Goal: Information Seeking & Learning: Check status

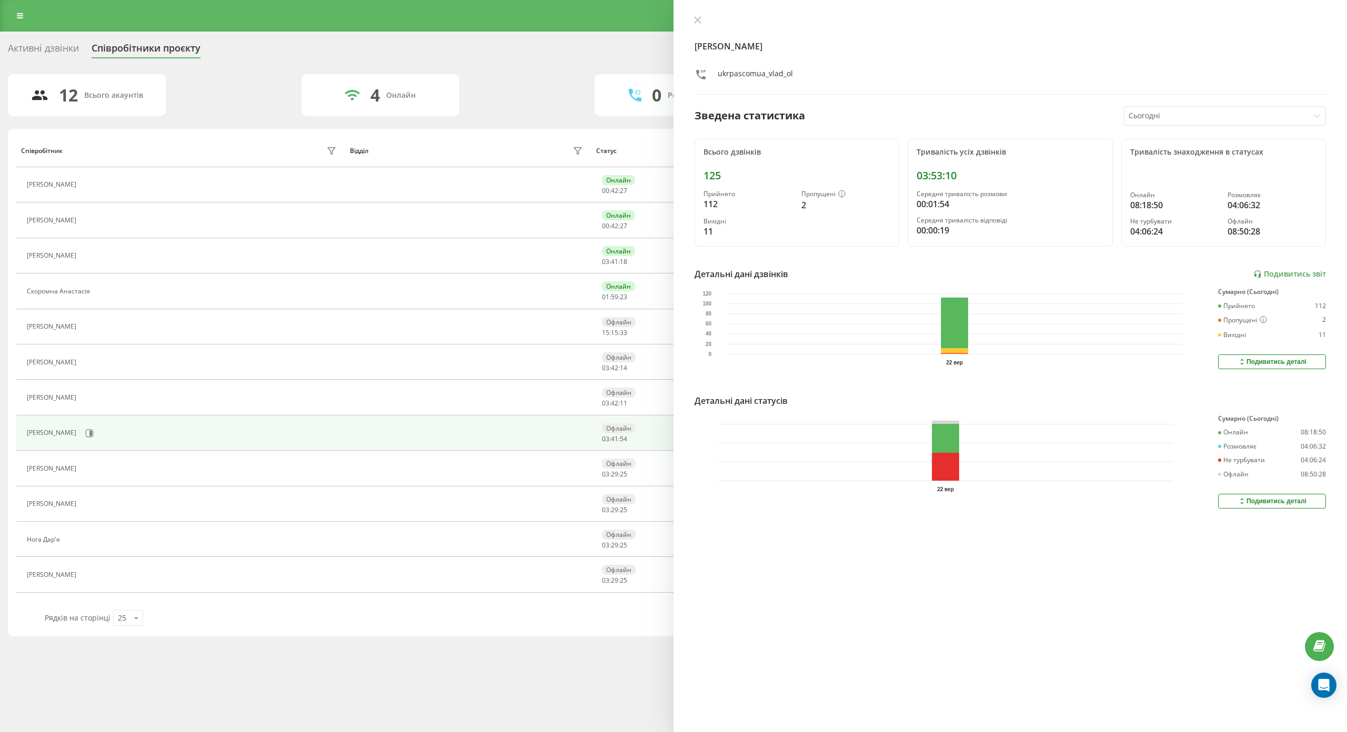
click at [520, 57] on div "Активні дзвінки Співробітники проєкту Оберіть відділ" at bounding box center [673, 50] width 1331 height 22
click at [518, 73] on div "Активні дзвінки Співробітники проєкту Оберіть відділ 12 Всього акаунтів 4 Онлай…" at bounding box center [673, 337] width 1331 height 597
click at [508, 45] on div "Активні дзвінки Співробітники проєкту Оберіть відділ" at bounding box center [673, 50] width 1331 height 22
click at [695, 18] on icon at bounding box center [698, 20] width 6 height 6
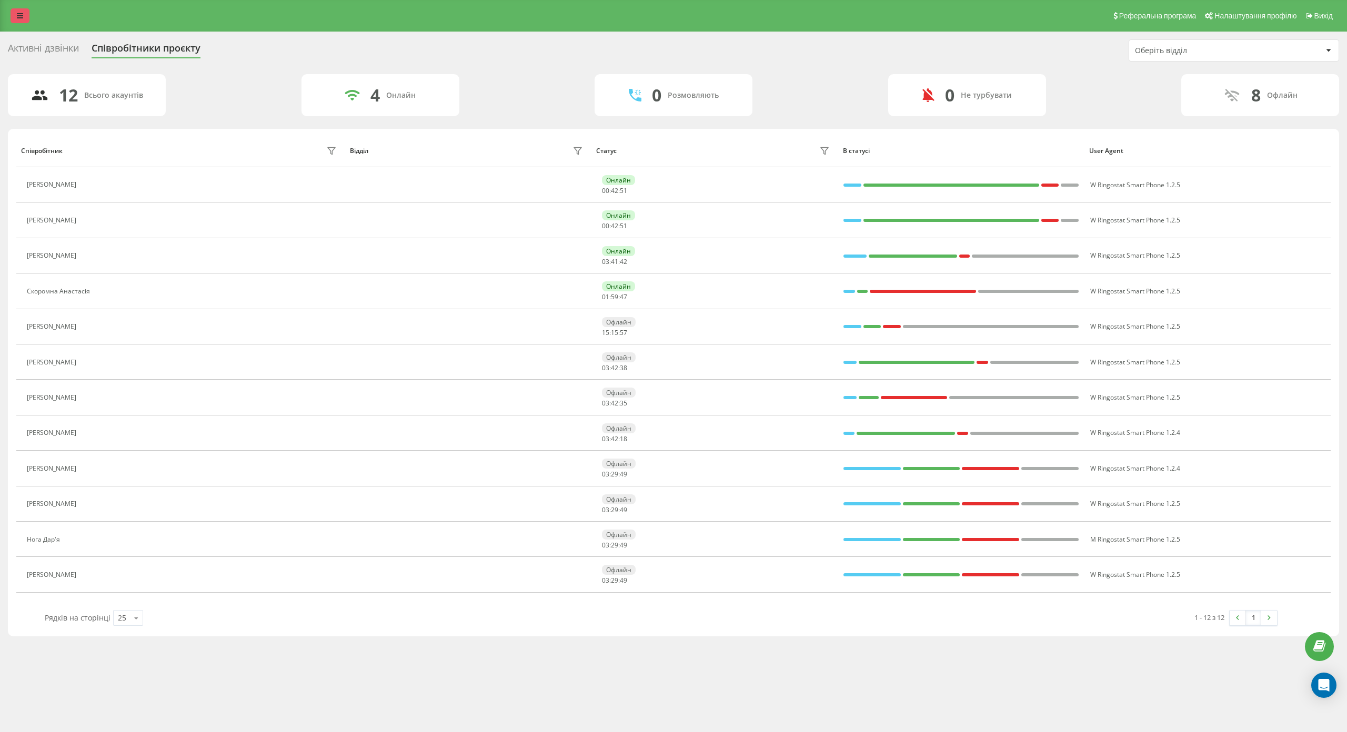
click at [13, 12] on link at bounding box center [20, 15] width 19 height 15
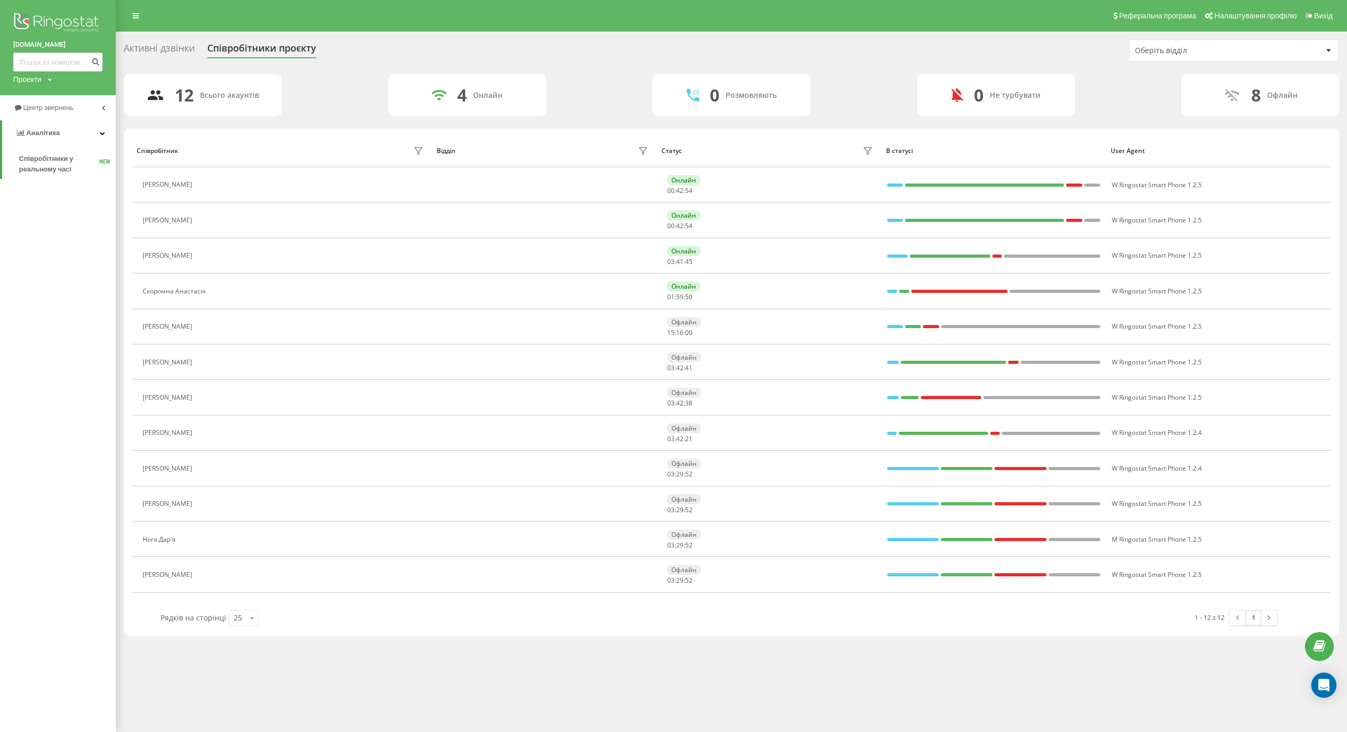
click at [311, 119] on div "12 Всього акаунтів 4 Онлайн 0 Розмовляють 0 Не турбувати 8 Офлайн Співробітник …" at bounding box center [732, 355] width 1216 height 563
click at [36, 162] on span "Співробітники у реальному часі" at bounding box center [59, 164] width 81 height 21
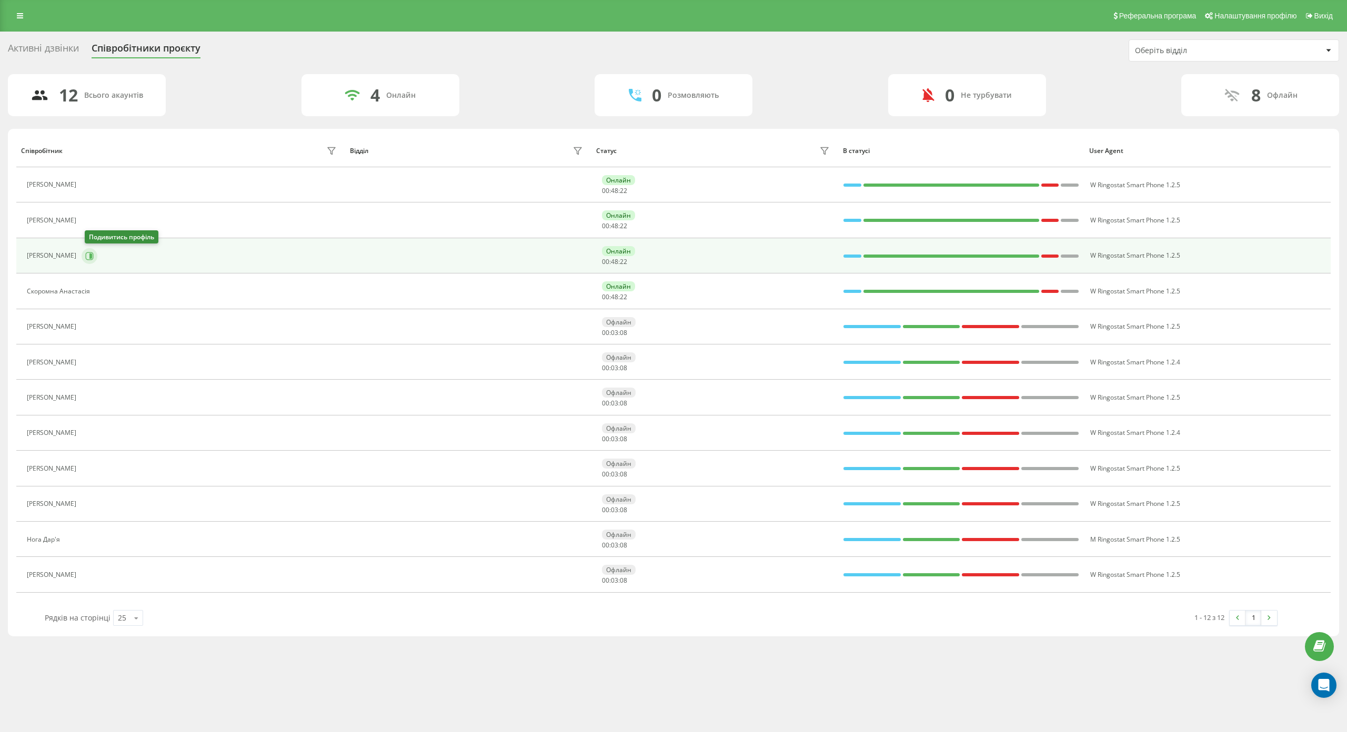
click at [91, 257] on icon at bounding box center [89, 256] width 8 height 8
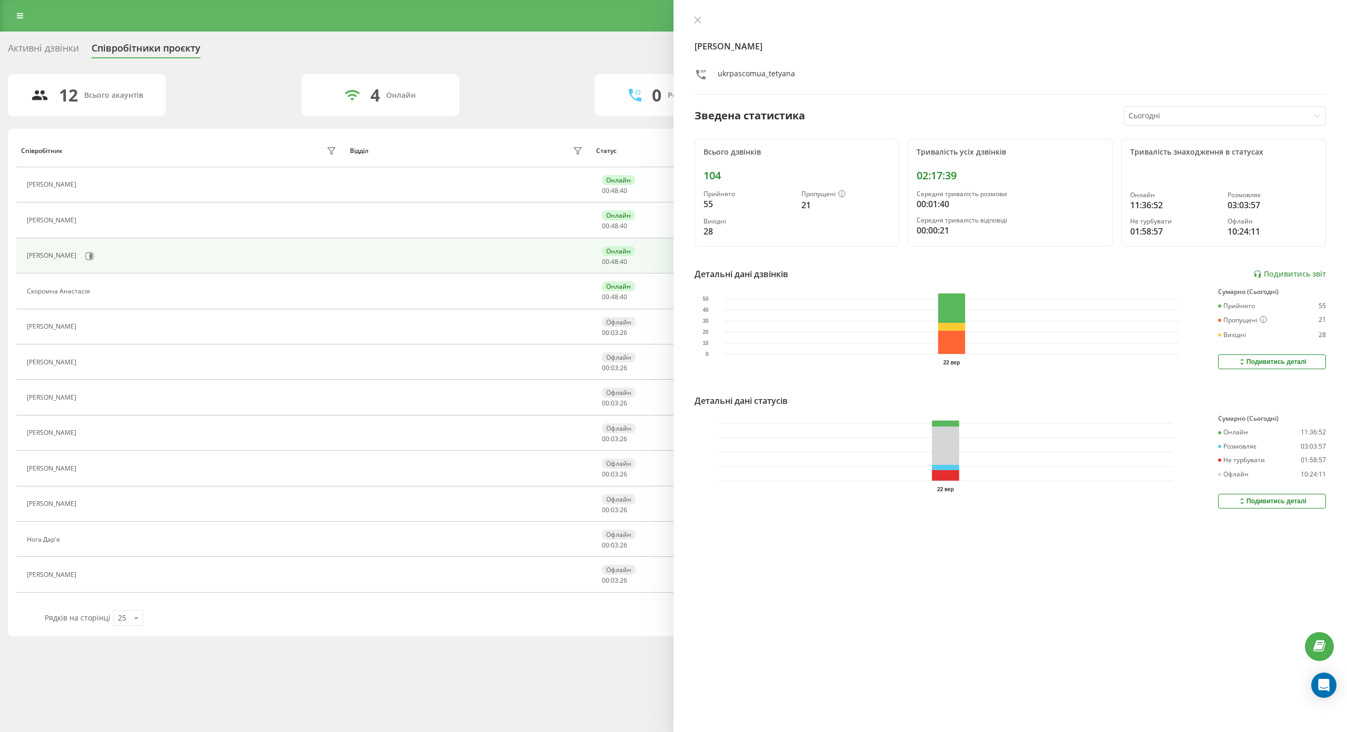
click at [491, 650] on div "Реферальна програма Налаштування профілю Вихід Активні дзвінки Співробітники пр…" at bounding box center [673, 366] width 1347 height 732
click at [94, 363] on button at bounding box center [88, 363] width 13 height 15
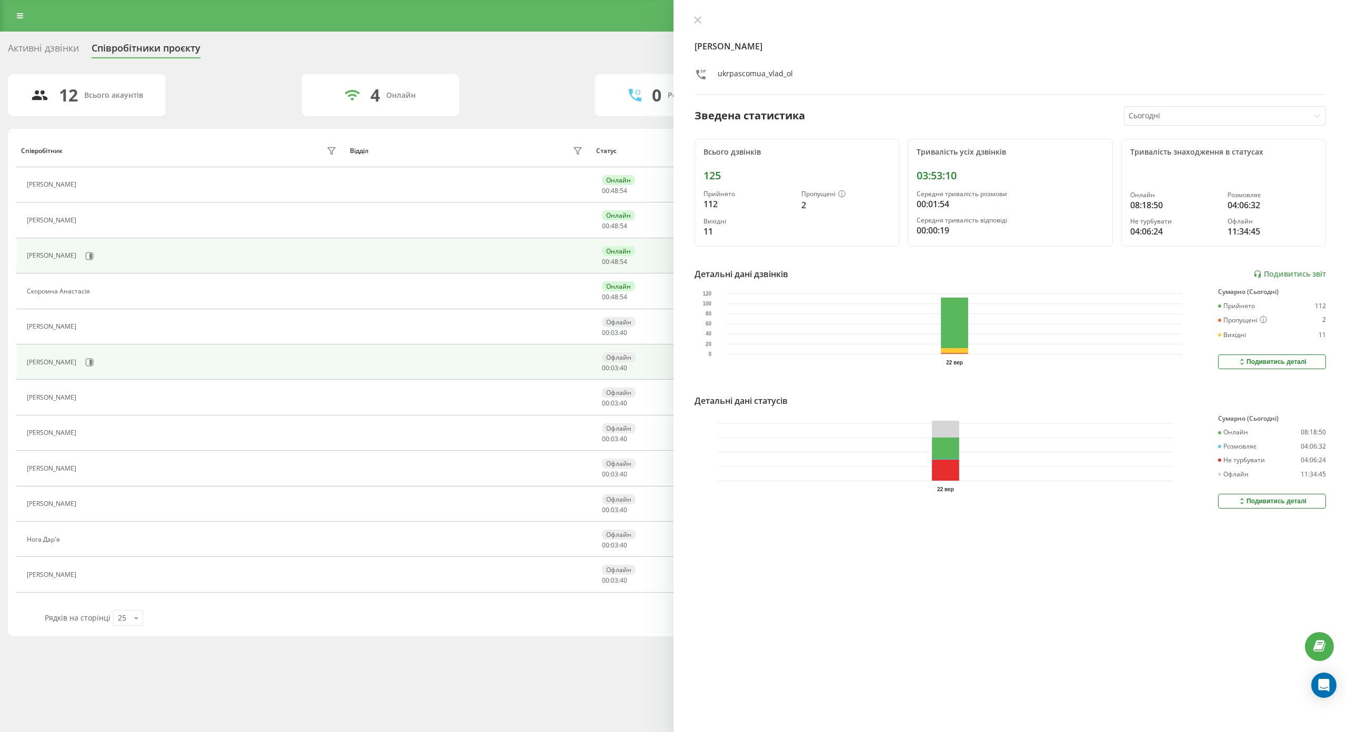
click at [146, 251] on div "[PERSON_NAME]" at bounding box center [183, 256] width 313 height 18
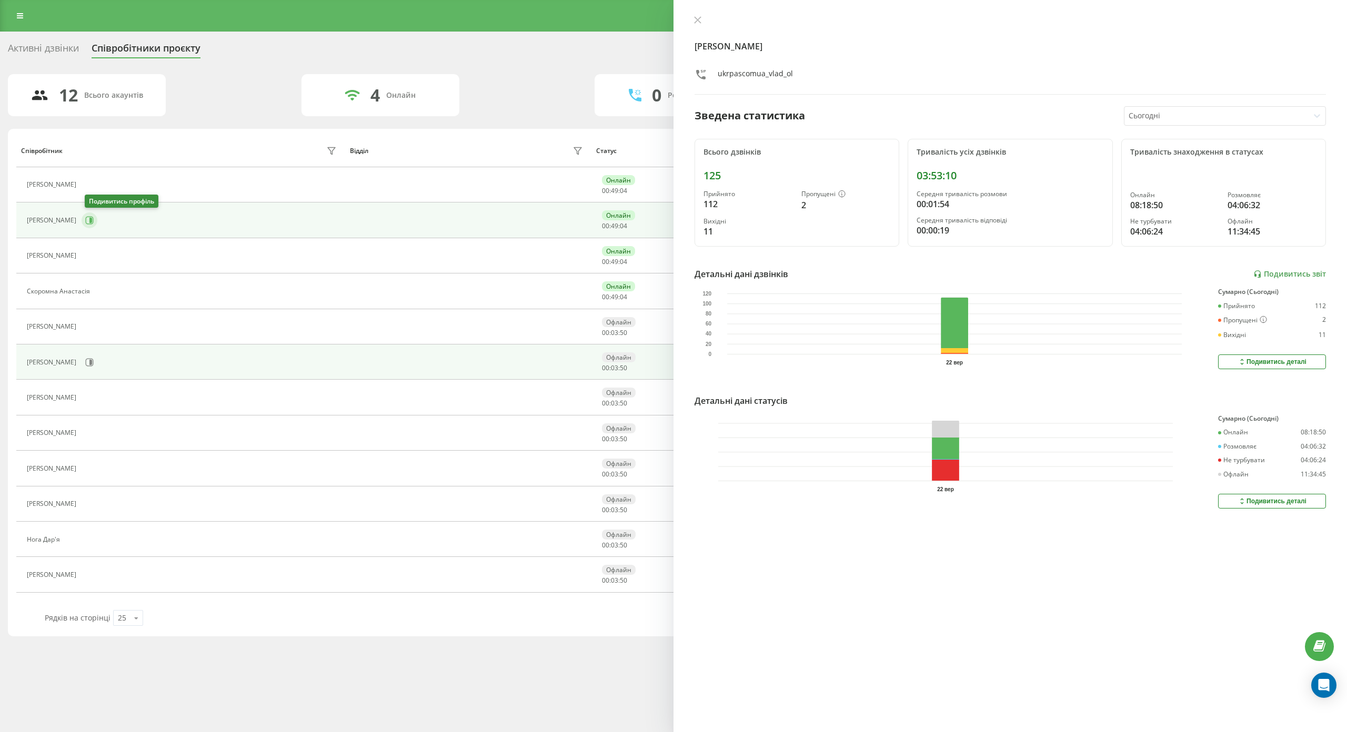
click at [89, 224] on icon at bounding box center [89, 220] width 8 height 8
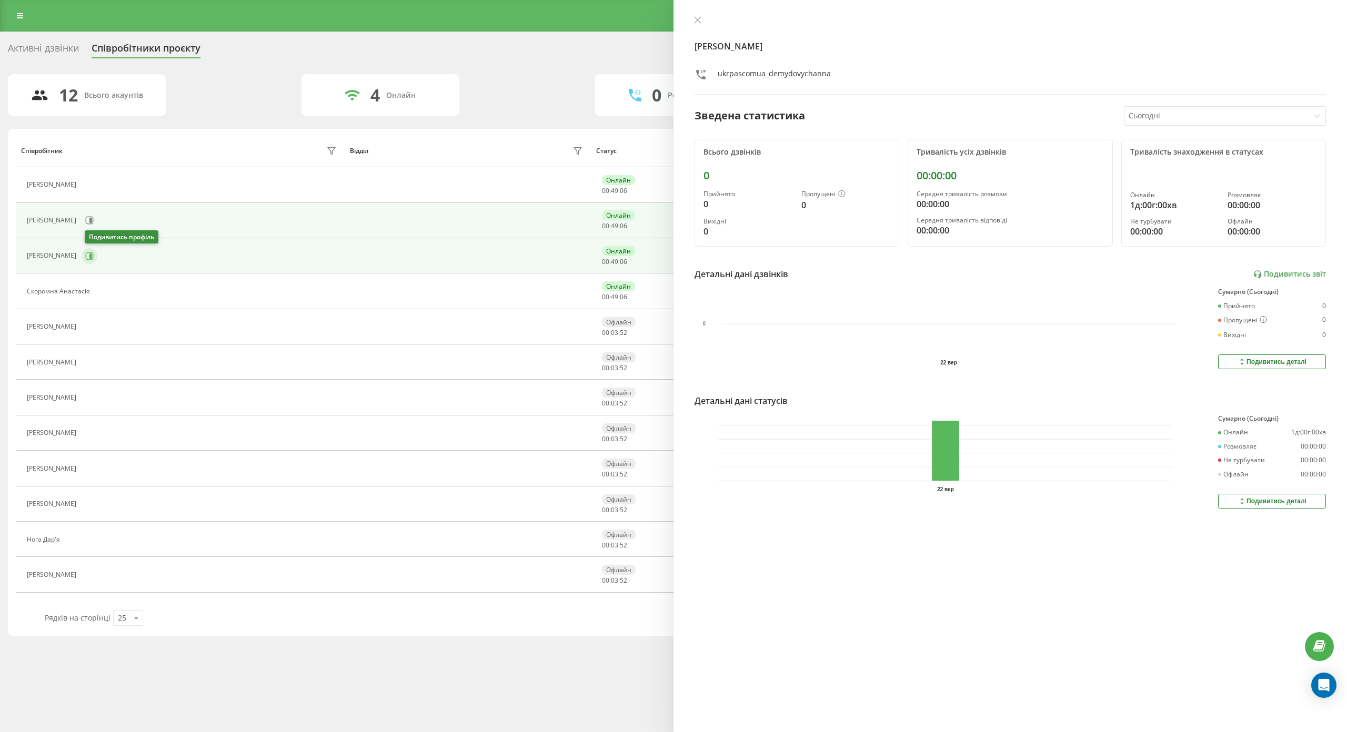
click at [93, 263] on button at bounding box center [90, 256] width 16 height 16
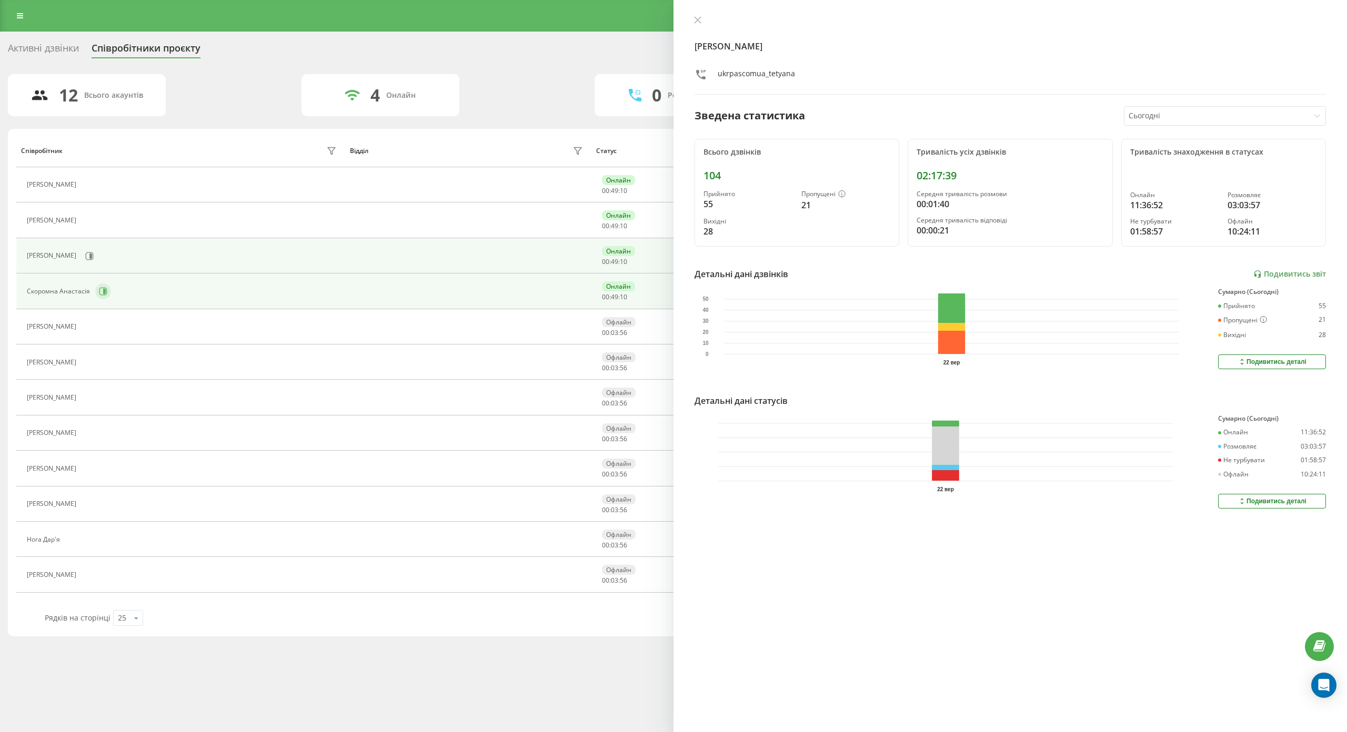
click at [96, 286] on button at bounding box center [103, 292] width 16 height 16
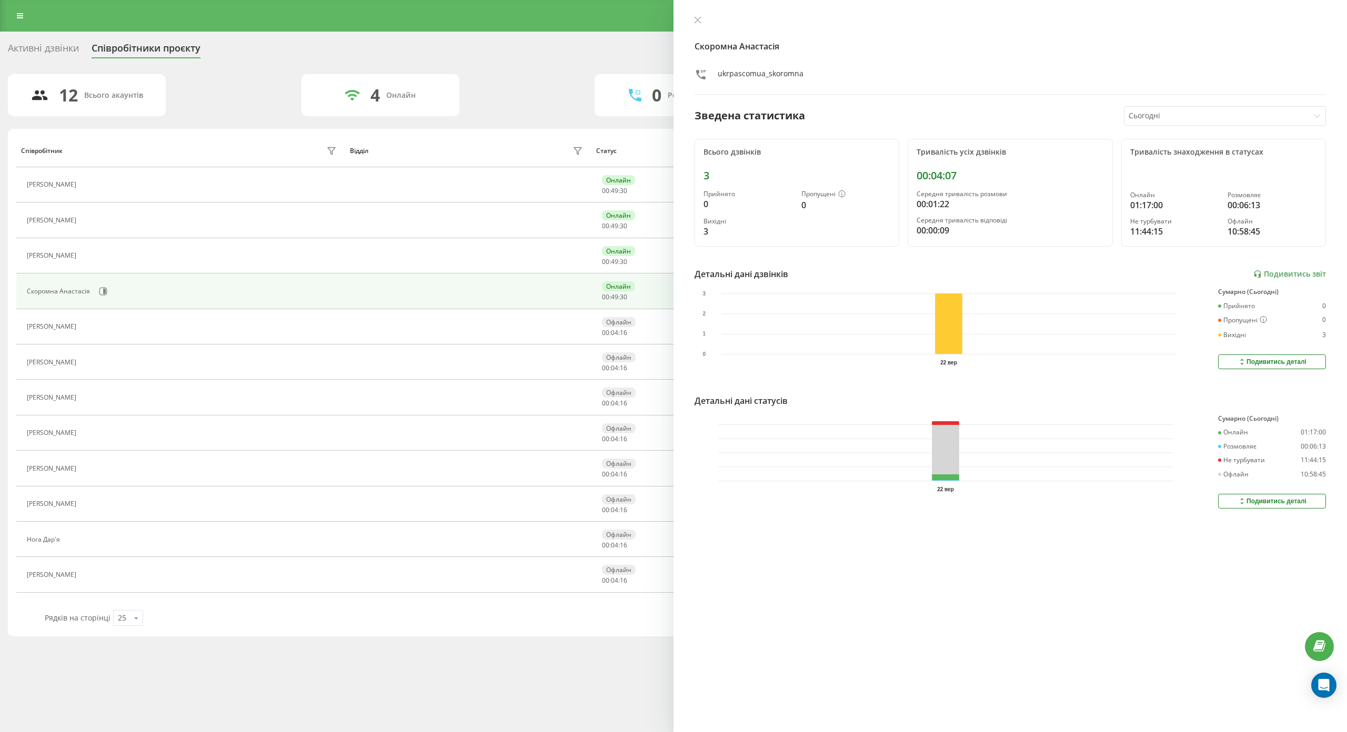
click at [568, 639] on div "Реферальна програма Налаштування профілю Вихід Активні дзвінки Співробітники пр…" at bounding box center [673, 366] width 1347 height 732
click at [540, 647] on div "Реферальна програма Налаштування профілю Вихід Активні дзвінки Співробітники пр…" at bounding box center [673, 366] width 1347 height 732
click at [540, 645] on div "Реферальна програма Налаштування профілю Вихід Активні дзвінки Співробітники пр…" at bounding box center [673, 366] width 1347 height 732
click at [530, 671] on div "Реферальна програма Налаштування профілю Вихід Активні дзвінки Співробітники пр…" at bounding box center [673, 366] width 1347 height 732
